Goal: Information Seeking & Learning: Learn about a topic

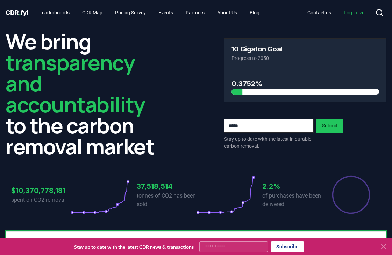
click at [353, 13] on span "Log in" at bounding box center [354, 12] width 20 height 7
click at [56, 12] on link "Leaderboards" at bounding box center [55, 12] width 42 height 13
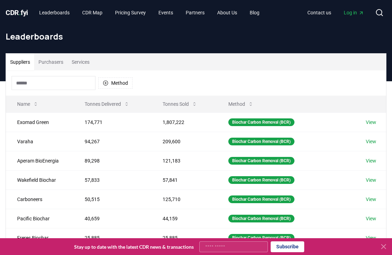
click at [54, 61] on button "Purchasers" at bounding box center [50, 62] width 33 height 17
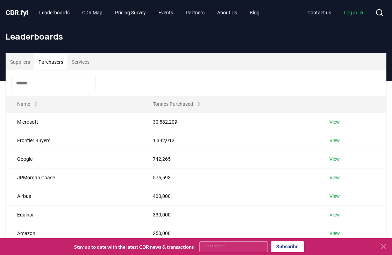
click at [34, 83] on input at bounding box center [54, 83] width 84 height 14
drag, startPoint x: 383, startPoint y: 246, endPoint x: 360, endPoint y: 242, distance: 23.8
click at [383, 246] on icon at bounding box center [384, 246] width 4 height 4
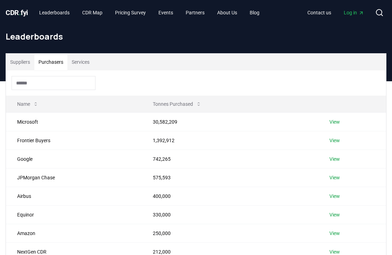
click at [85, 64] on button "Services" at bounding box center [81, 62] width 26 height 17
click at [57, 62] on button "Purchasers" at bounding box center [50, 62] width 33 height 17
click at [53, 82] on input at bounding box center [54, 83] width 84 height 14
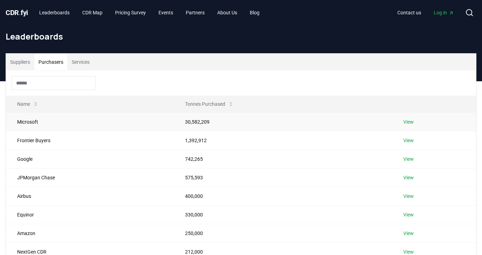
click at [23, 124] on td "Microsoft" at bounding box center [90, 121] width 168 height 19
click at [31, 123] on td "Microsoft" at bounding box center [90, 121] width 168 height 19
click at [392, 120] on td "View" at bounding box center [434, 121] width 84 height 19
click at [392, 120] on link "View" at bounding box center [409, 121] width 11 height 7
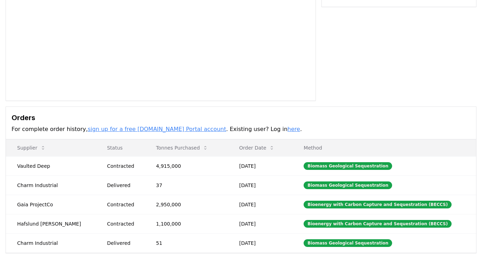
scroll to position [132, 0]
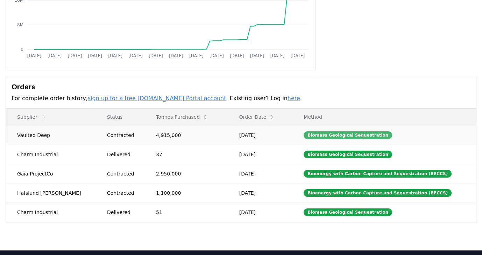
click at [343, 135] on div "Biomass Geological Sequestration" at bounding box center [348, 135] width 89 height 8
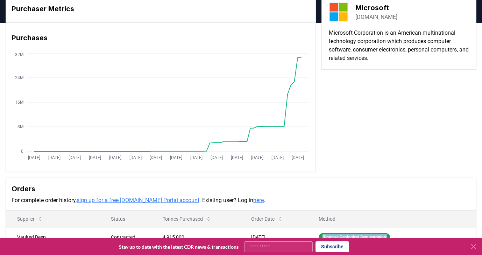
scroll to position [0, 0]
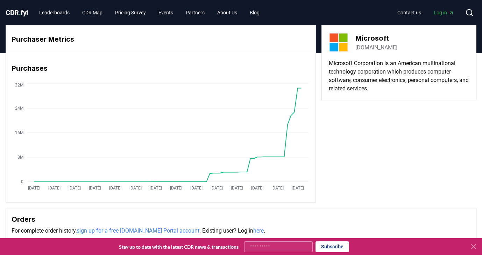
click at [475, 248] on icon at bounding box center [474, 246] width 8 height 8
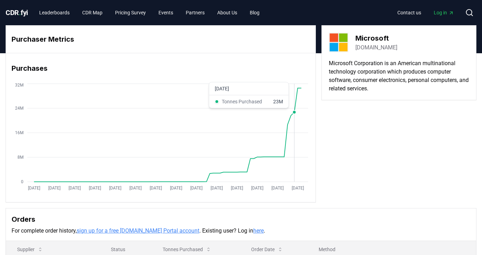
click at [293, 106] on icon "[DATE] [DATE] [DATE] [DATE] [DATE] [DATE] [DATE] [DATE] [DATE] [DATE] [DATE] [D…" at bounding box center [158, 138] width 304 height 112
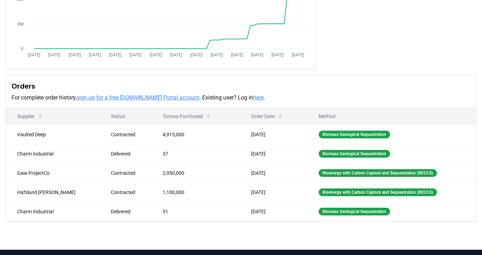
scroll to position [134, 0]
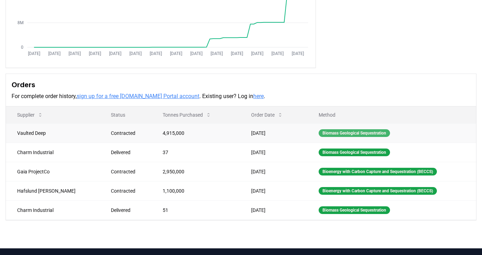
click at [340, 132] on div "Biomass Geological Sequestration" at bounding box center [354, 133] width 71 height 8
click at [319, 132] on div "Biomass Geological Sequestration" at bounding box center [354, 133] width 71 height 8
drag, startPoint x: 367, startPoint y: 133, endPoint x: 298, endPoint y: 131, distance: 69.4
click at [308, 131] on td "Biomass Geological Sequestration" at bounding box center [392, 132] width 169 height 19
click at [353, 133] on div "Biomass Geological Sequestration" at bounding box center [354, 133] width 71 height 8
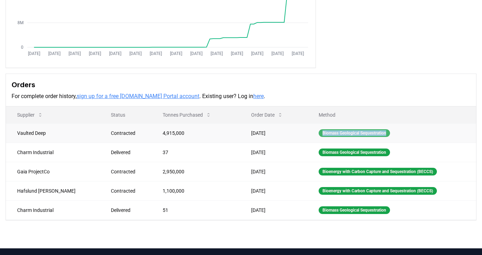
drag, startPoint x: 377, startPoint y: 133, endPoint x: 305, endPoint y: 131, distance: 72.5
click at [319, 131] on div "Biomass Geological Sequestration" at bounding box center [354, 133] width 71 height 8
copy div "Biomass Geological Sequestration"
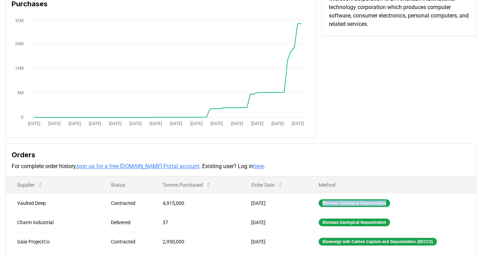
scroll to position [0, 0]
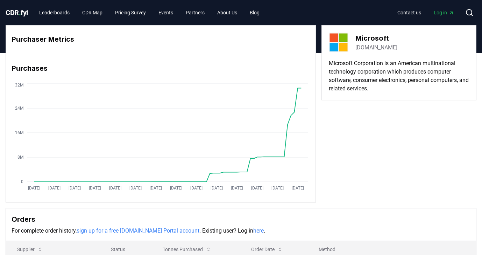
click at [386, 183] on div "Purchaser Metrics Purchases [DATE] [DATE] [DATE] [DATE] [DATE] [DATE] [DATE] [D…" at bounding box center [241, 113] width 471 height 177
click at [54, 9] on link "Leaderboards" at bounding box center [55, 12] width 42 height 13
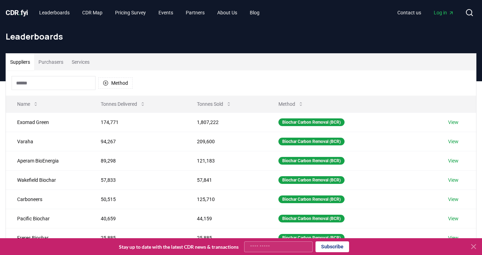
click at [50, 64] on button "Purchasers" at bounding box center [50, 62] width 33 height 17
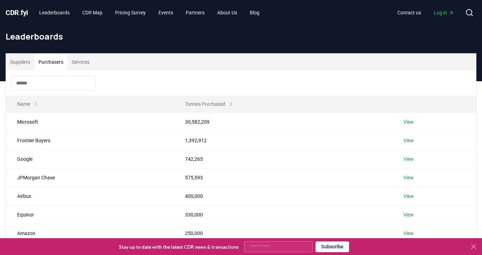
click at [72, 85] on input at bounding box center [54, 83] width 84 height 14
paste input "**********"
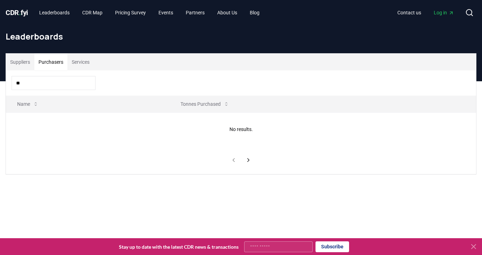
type input "*"
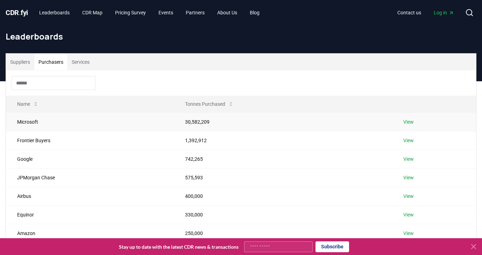
click at [411, 119] on link "View" at bounding box center [409, 121] width 11 height 7
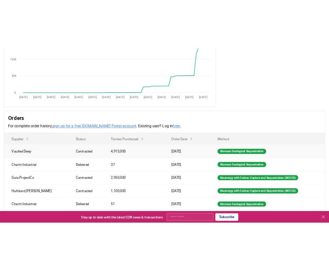
scroll to position [118, 0]
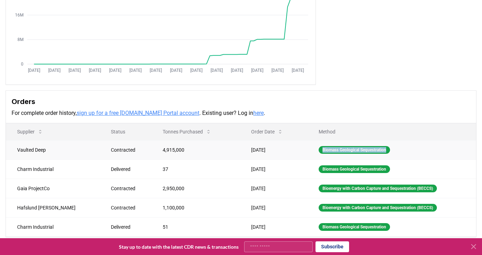
drag, startPoint x: 377, startPoint y: 149, endPoint x: 300, endPoint y: 152, distance: 76.4
click at [308, 152] on td "Biomass Geological Sequestration" at bounding box center [392, 149] width 169 height 19
copy div "Biomass Geological Sequestration"
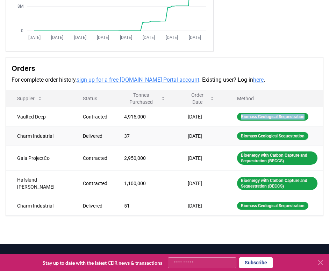
scroll to position [151, 0]
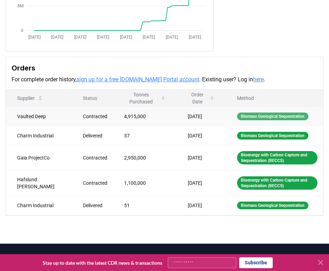
click at [256, 115] on div "Biomass Geological Sequestration" at bounding box center [272, 116] width 71 height 8
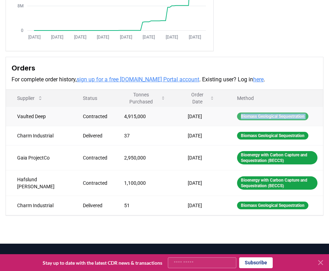
click at [256, 115] on div "Biomass Geological Sequestration" at bounding box center [272, 116] width 71 height 8
click at [279, 83] on p "For complete order history, sign up for a free CDR.fyi Portal account . Existin…" at bounding box center [165, 79] width 306 height 8
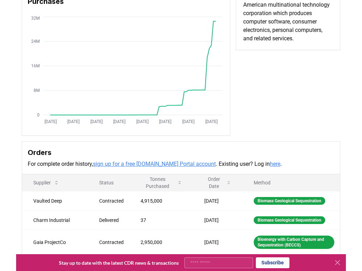
scroll to position [0, 0]
